Goal: Transaction & Acquisition: Purchase product/service

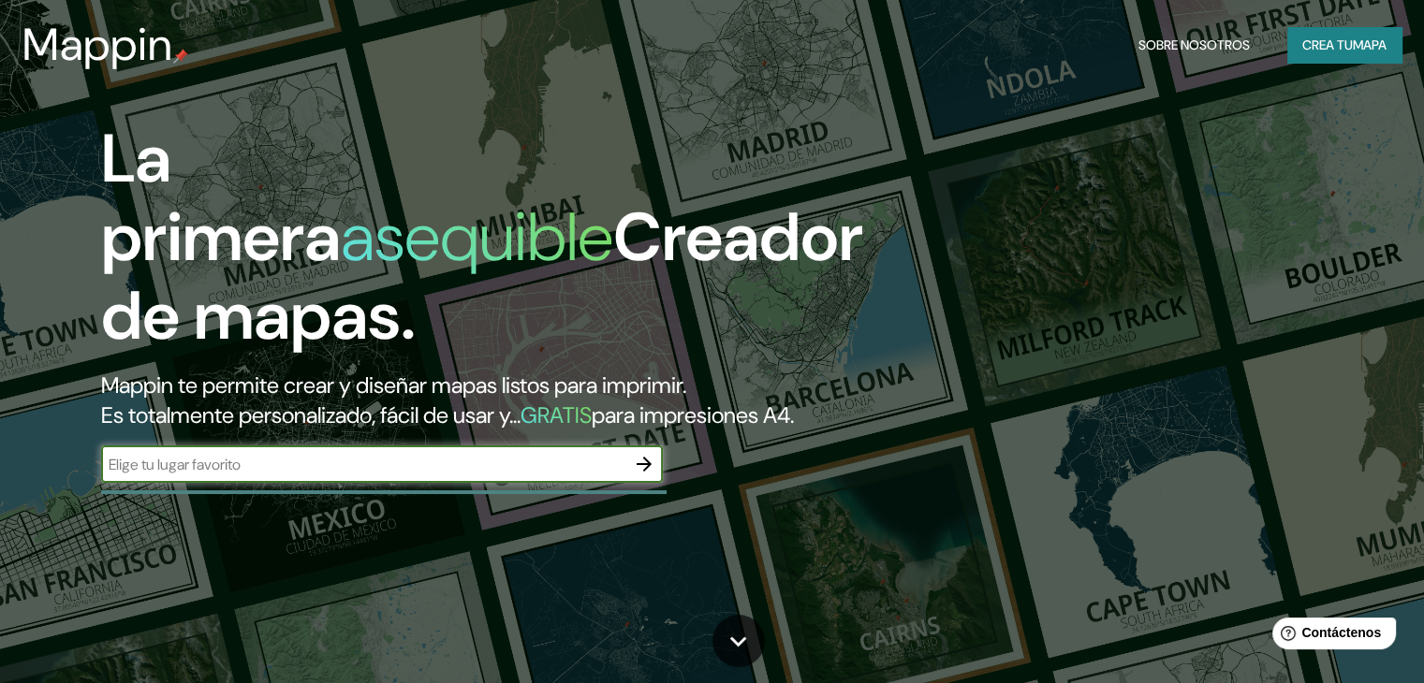
click at [347, 476] on input "text" at bounding box center [363, 465] width 524 height 22
click at [515, 476] on input "text" at bounding box center [363, 465] width 524 height 22
type input "MEDELLIN"
click at [634, 476] on icon "button" at bounding box center [644, 464] width 22 height 22
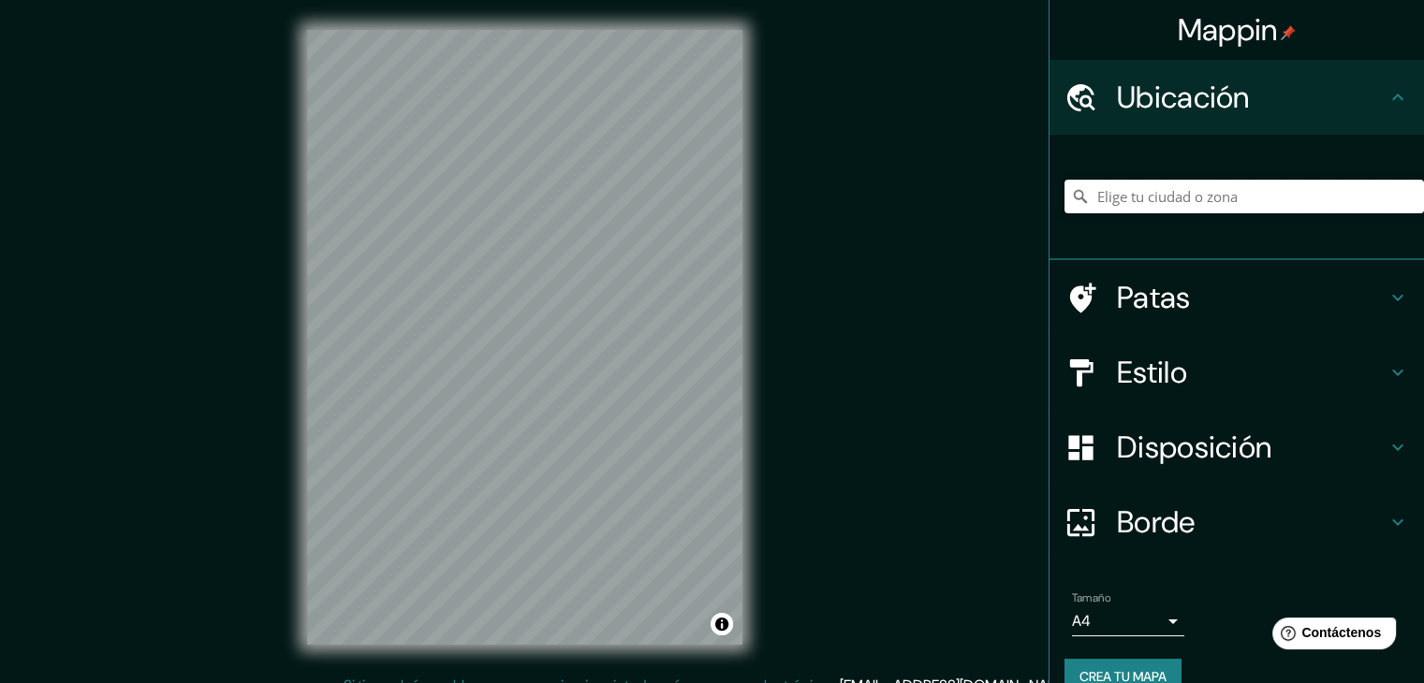
click at [1187, 202] on input "Elige tu ciudad o zona" at bounding box center [1244, 197] width 360 height 34
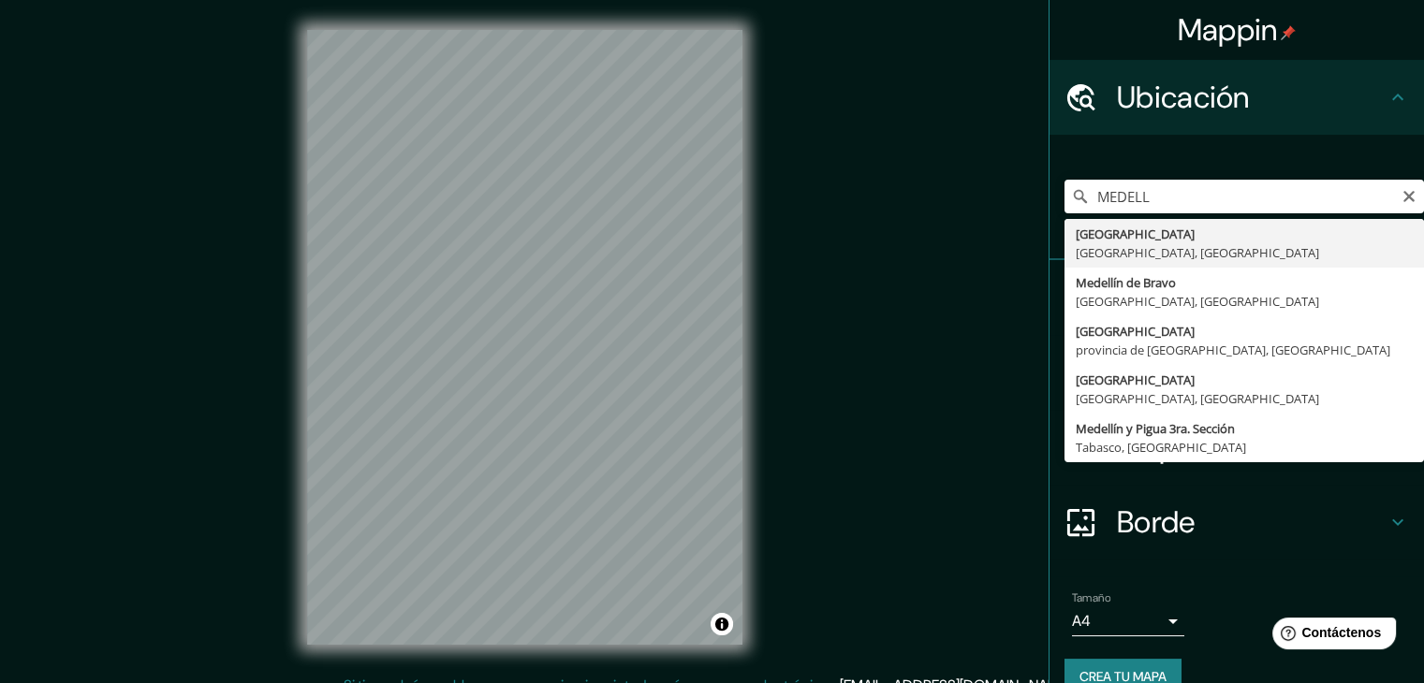
type input "[GEOGRAPHIC_DATA], [GEOGRAPHIC_DATA], [GEOGRAPHIC_DATA]"
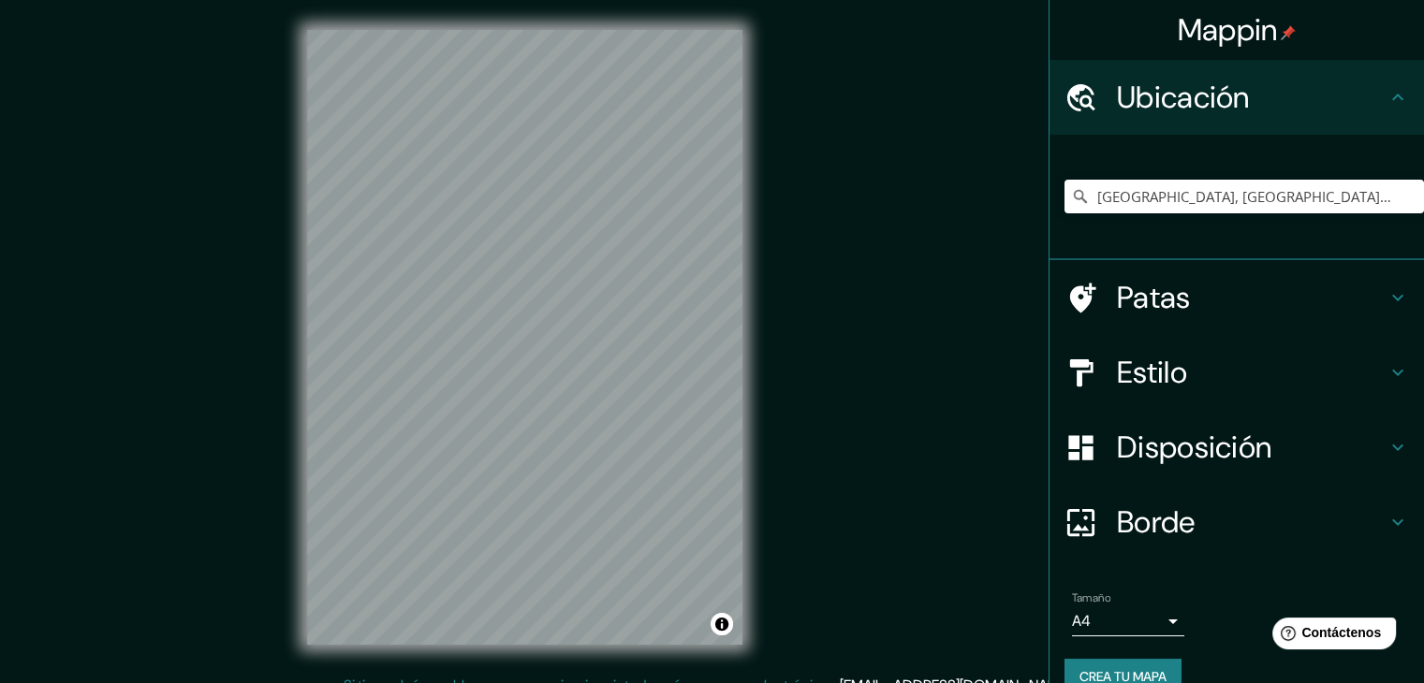
click at [865, 458] on div "Mappin Ubicación [GEOGRAPHIC_DATA], [GEOGRAPHIC_DATA], [GEOGRAPHIC_DATA] Patas …" at bounding box center [712, 352] width 1424 height 705
click at [1253, 205] on input "[GEOGRAPHIC_DATA], [GEOGRAPHIC_DATA], [GEOGRAPHIC_DATA]" at bounding box center [1244, 197] width 360 height 34
click at [1403, 199] on icon "Claro" at bounding box center [1408, 196] width 11 height 11
click at [1310, 207] on input "Elige tu ciudad o zona" at bounding box center [1244, 197] width 360 height 34
paste input "Ruta N"
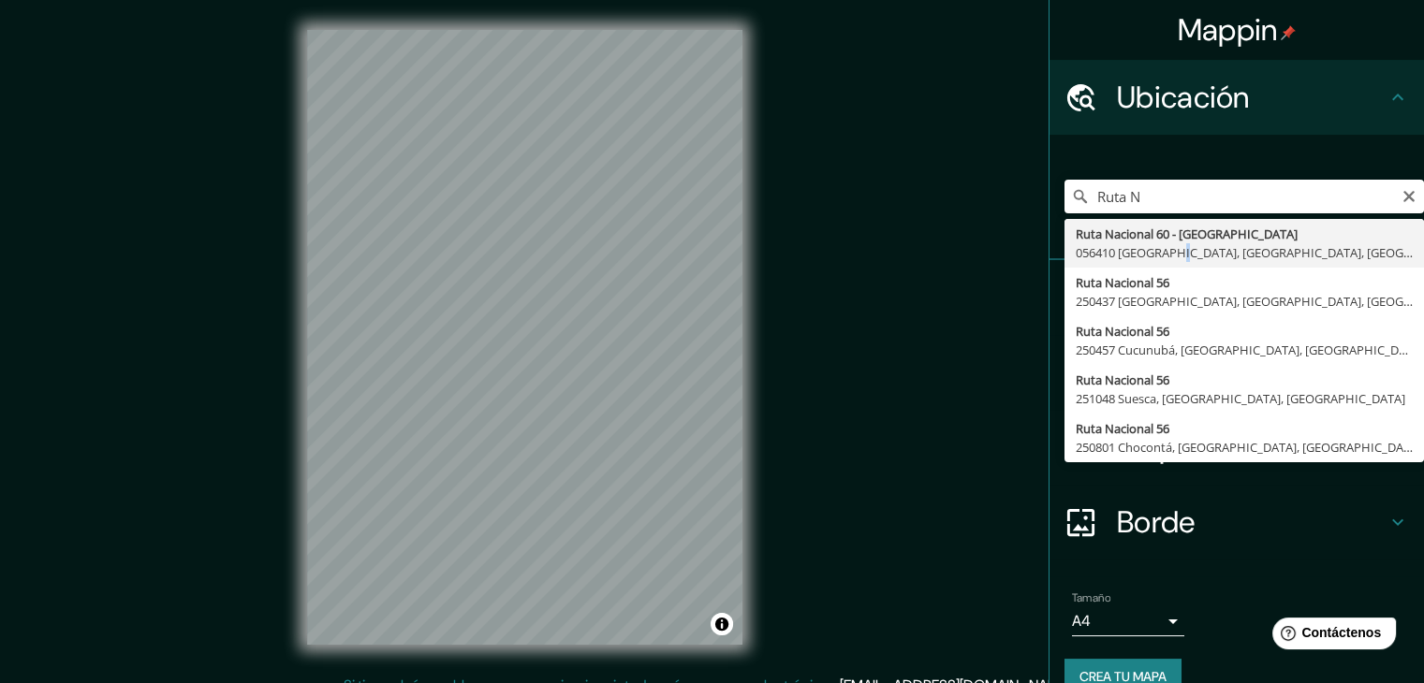
type input "Ruta Nacional 60 - [GEOGRAPHIC_DATA], 056410 [GEOGRAPHIC_DATA], [GEOGRAPHIC_DAT…"
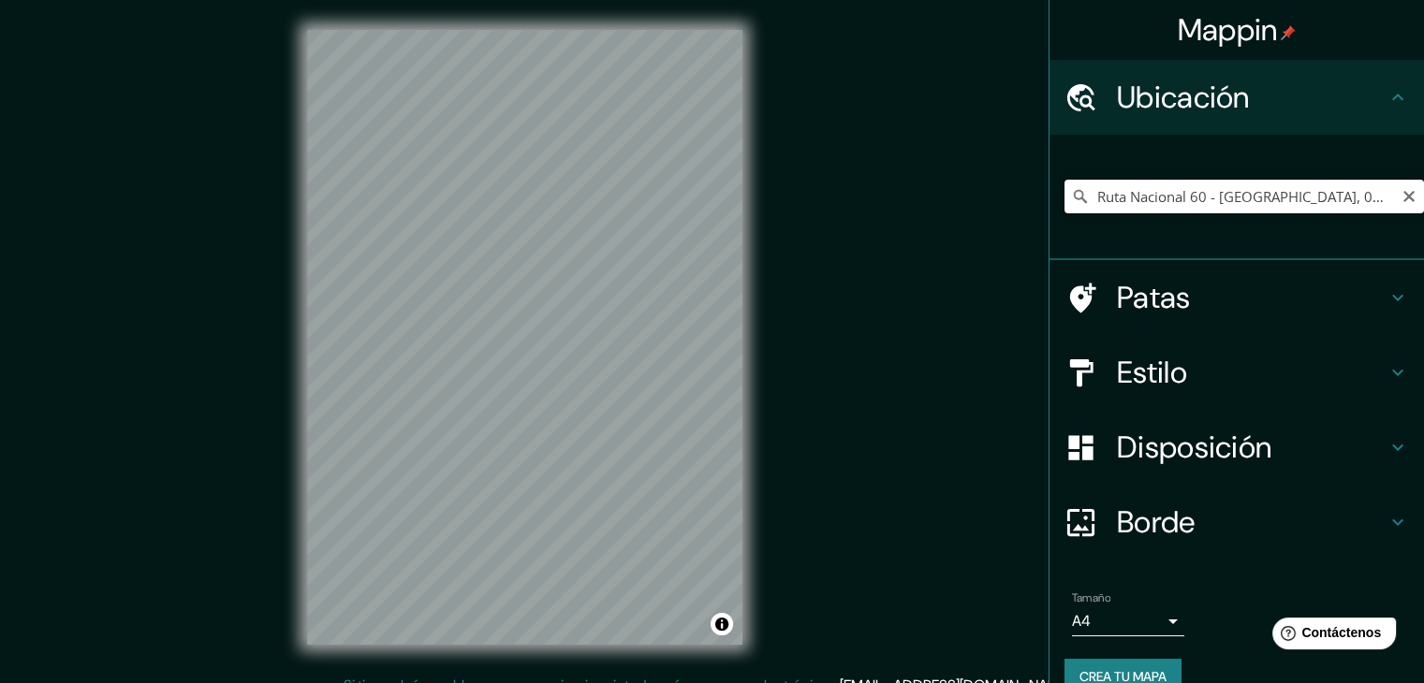
click at [1249, 183] on input "Ruta Nacional 60 - [GEOGRAPHIC_DATA], 056410 [GEOGRAPHIC_DATA], [GEOGRAPHIC_DAT…" at bounding box center [1244, 197] width 360 height 34
click at [1403, 197] on icon "Claro" at bounding box center [1408, 196] width 11 height 11
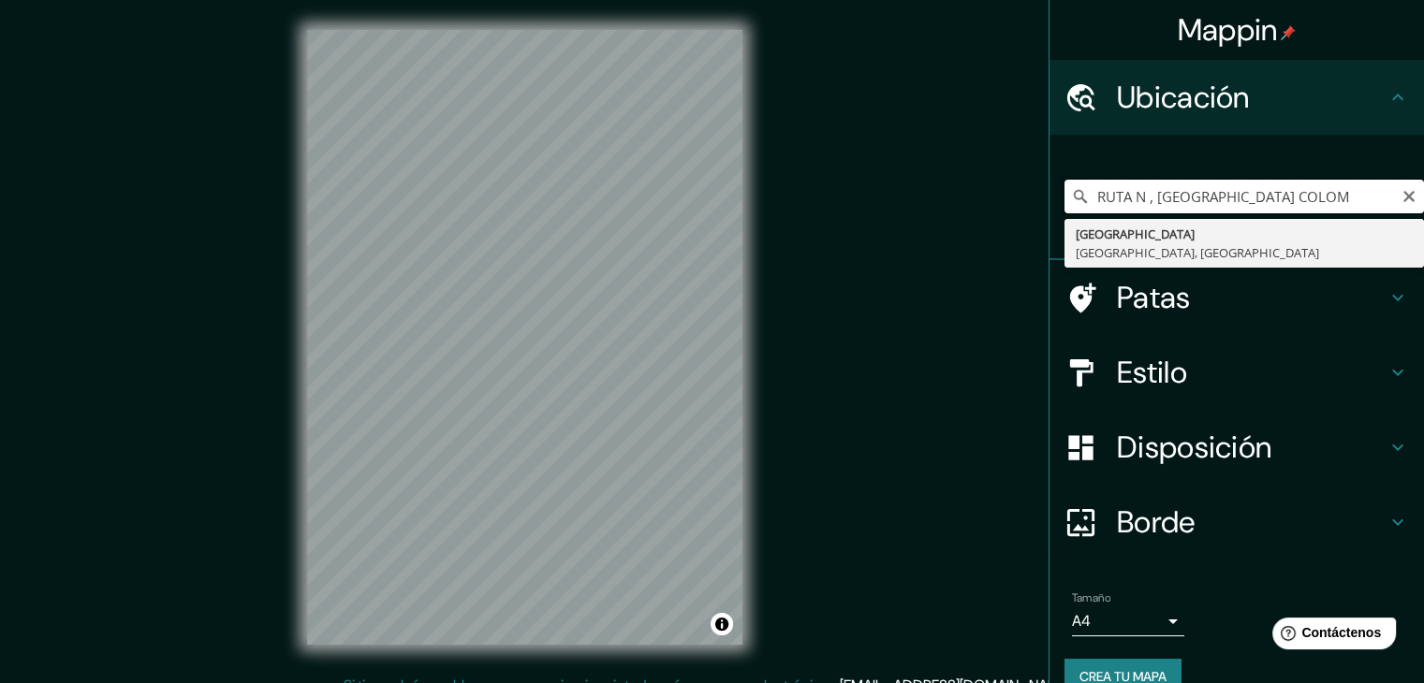
type input "RUTA N , [GEOGRAPHIC_DATA] COLOM"
click at [1402, 194] on icon "Claro" at bounding box center [1409, 196] width 15 height 15
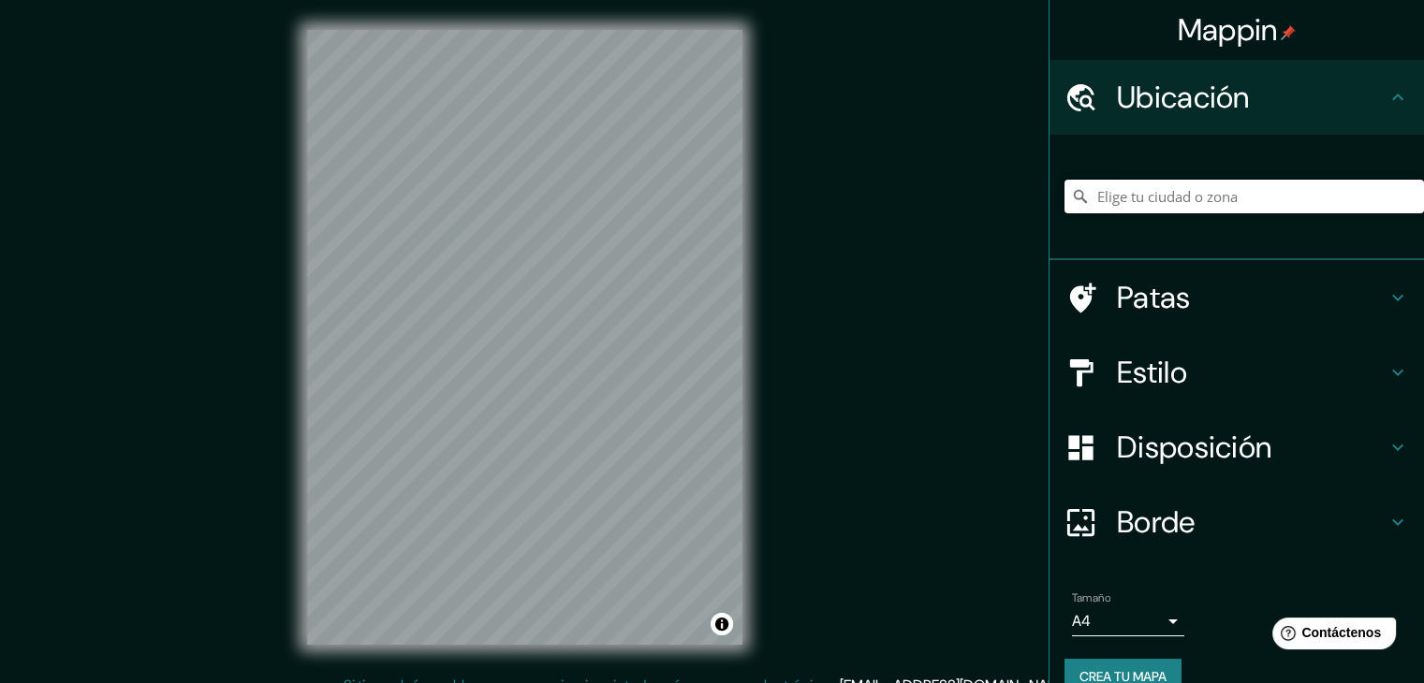
click at [1151, 199] on input "Elige tu ciudad o zona" at bounding box center [1244, 197] width 360 height 34
paste input "Cl. [STREET_ADDRESS]"
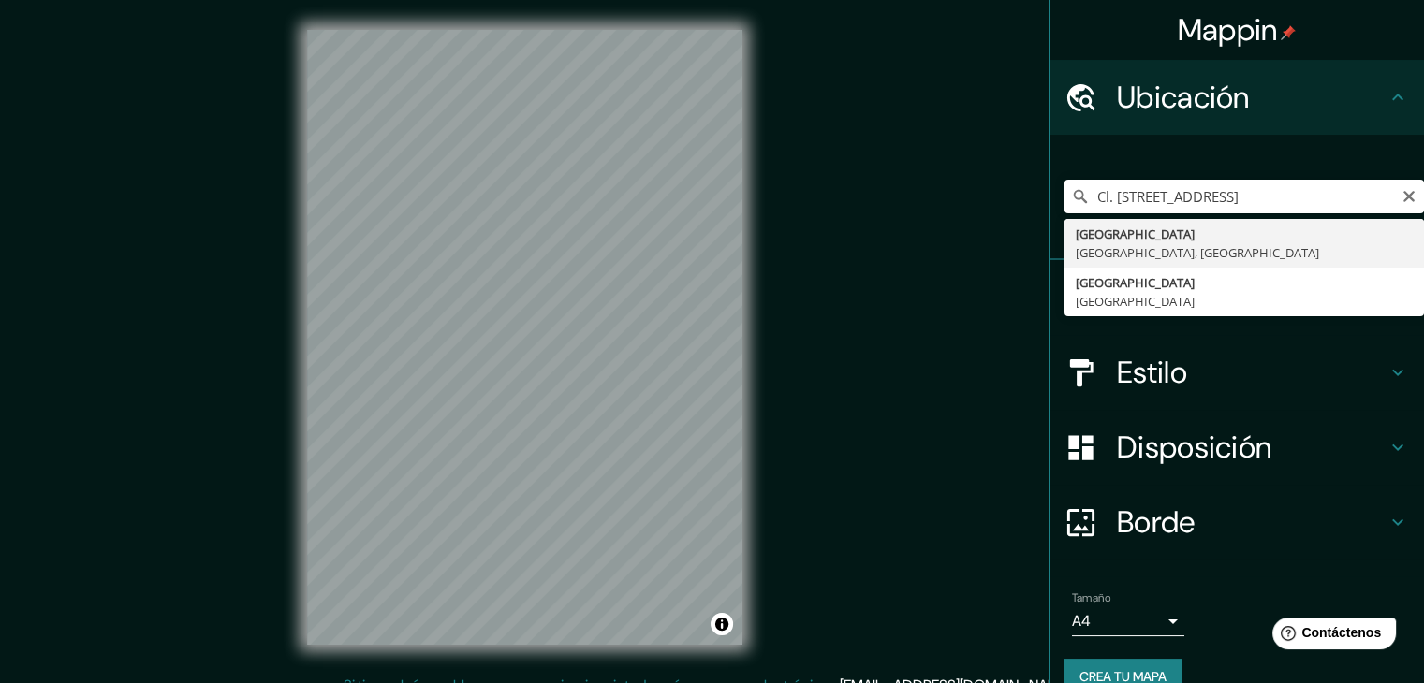
type input "[GEOGRAPHIC_DATA], [GEOGRAPHIC_DATA], [GEOGRAPHIC_DATA]"
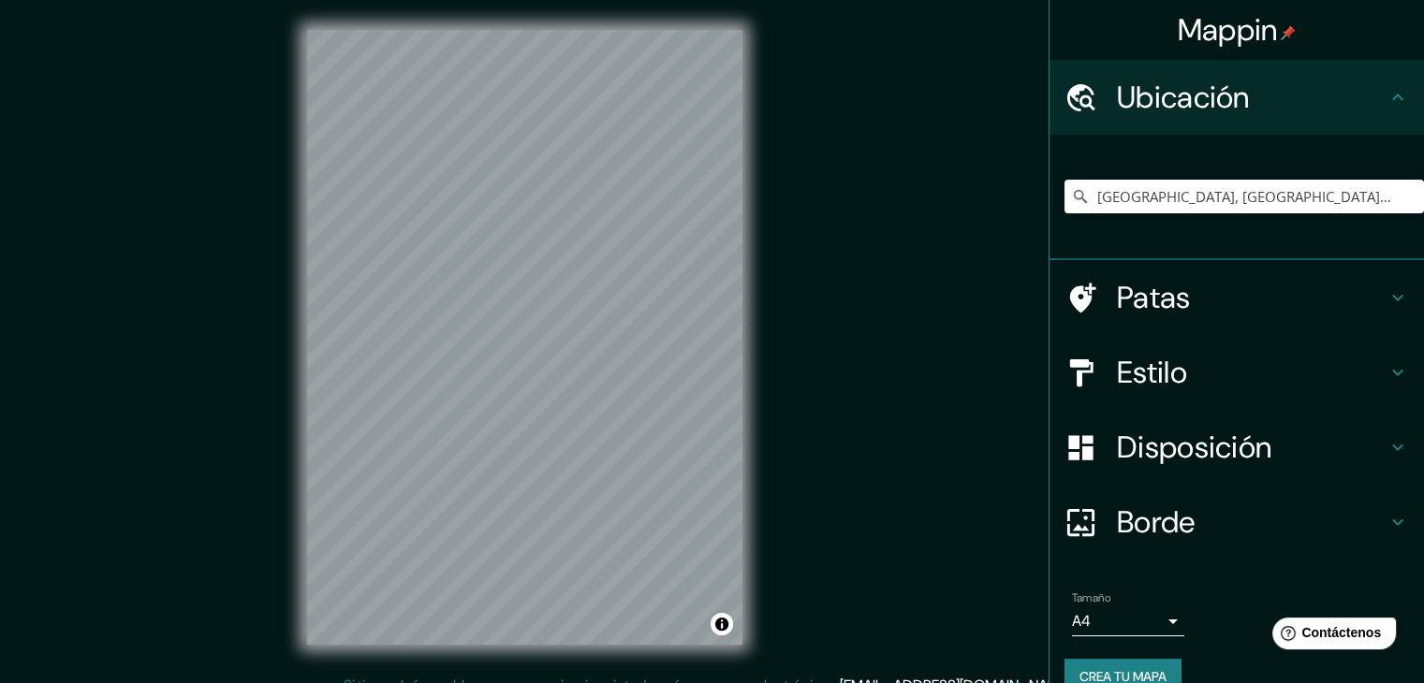
click at [1143, 353] on font "Estilo" at bounding box center [1152, 372] width 70 height 39
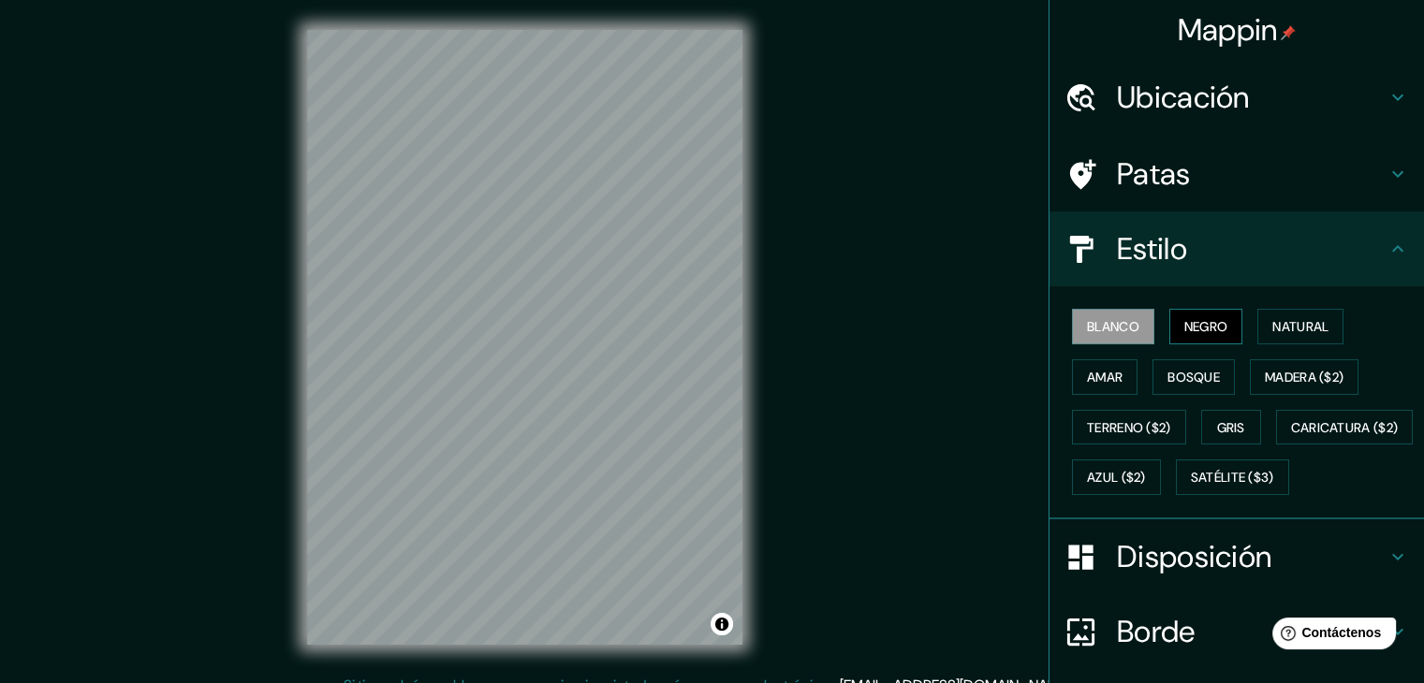
click at [1196, 333] on font "Negro" at bounding box center [1206, 326] width 44 height 17
click at [1217, 427] on font "Gris" at bounding box center [1231, 427] width 28 height 17
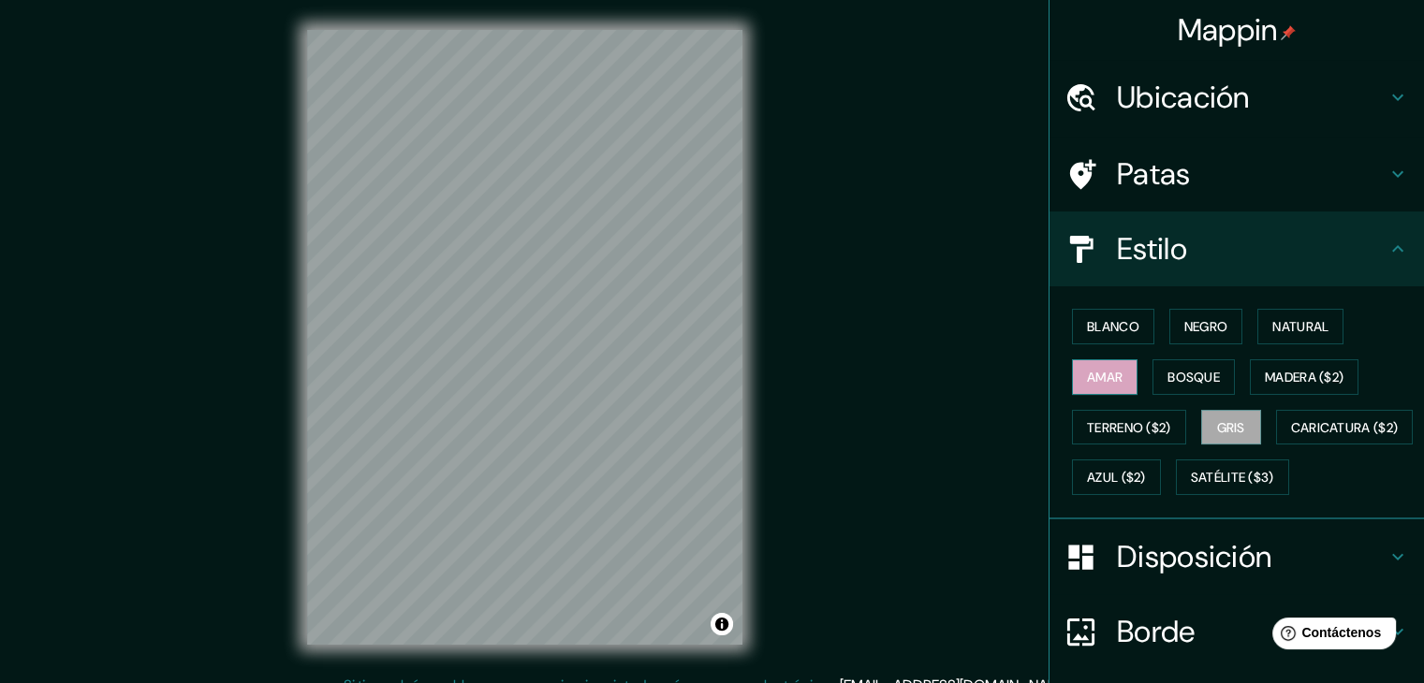
click at [1087, 389] on button "Amar" at bounding box center [1105, 378] width 66 height 36
click at [1273, 374] on font "Madera ($2)" at bounding box center [1304, 377] width 79 height 17
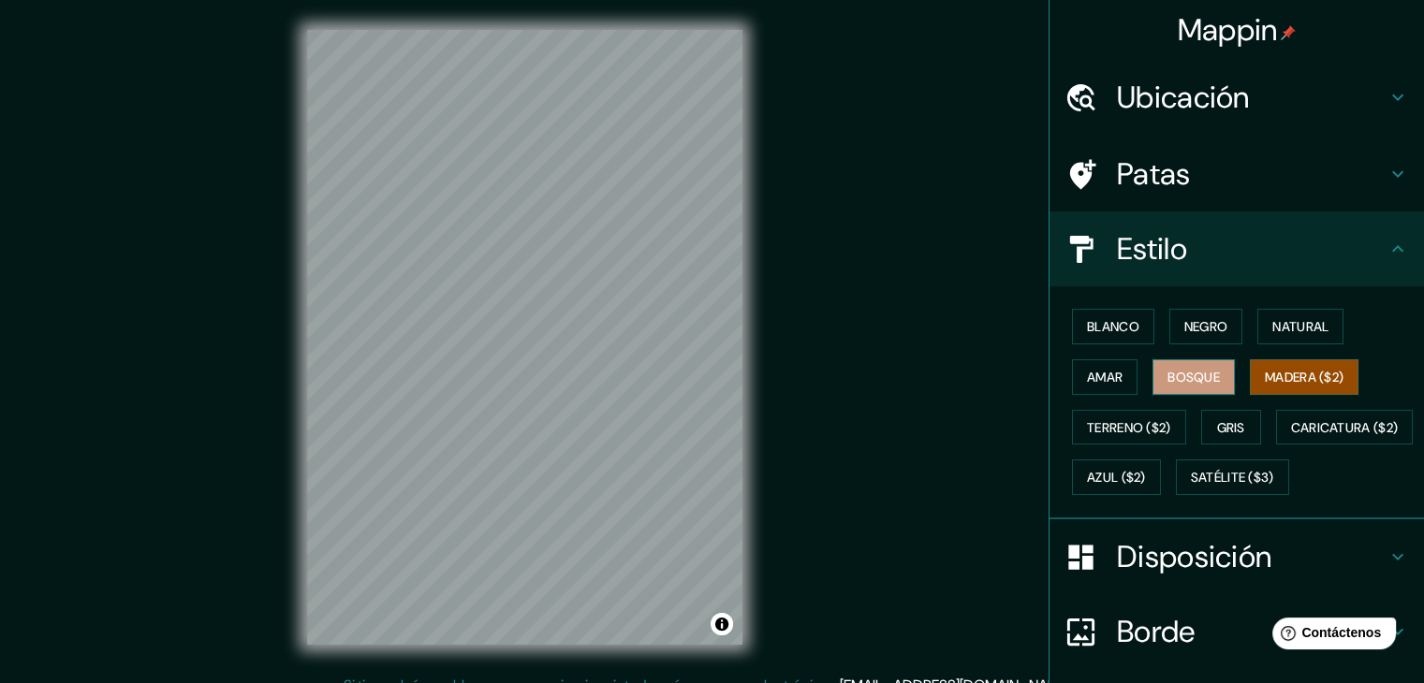
click at [1175, 374] on font "Bosque" at bounding box center [1193, 377] width 52 height 17
click at [1097, 381] on font "Amar" at bounding box center [1105, 377] width 36 height 17
click at [1106, 305] on div "Blanco Negro Natural Amar Bosque Madera ($2) Terreno ($2) Gris Caricatura ($2) …" at bounding box center [1244, 401] width 360 height 201
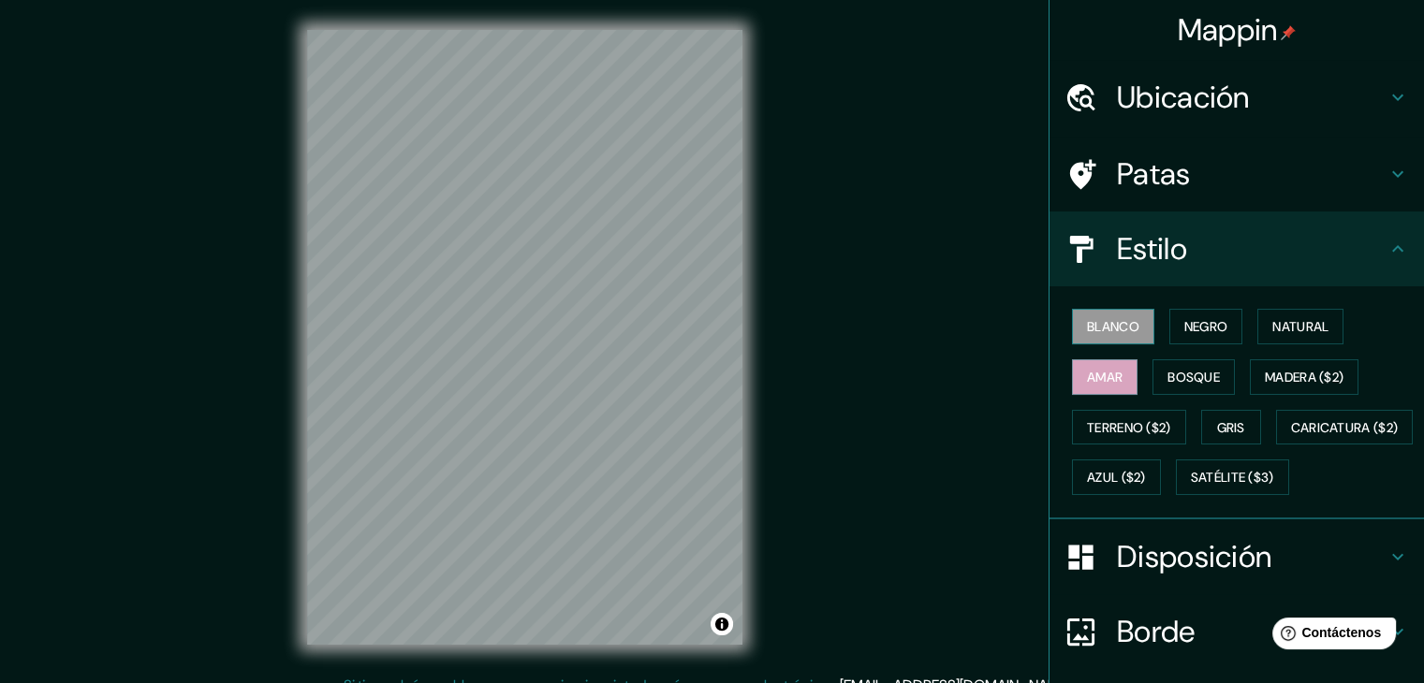
click at [1097, 330] on font "Blanco" at bounding box center [1113, 326] width 52 height 17
